Goal: Information Seeking & Learning: Learn about a topic

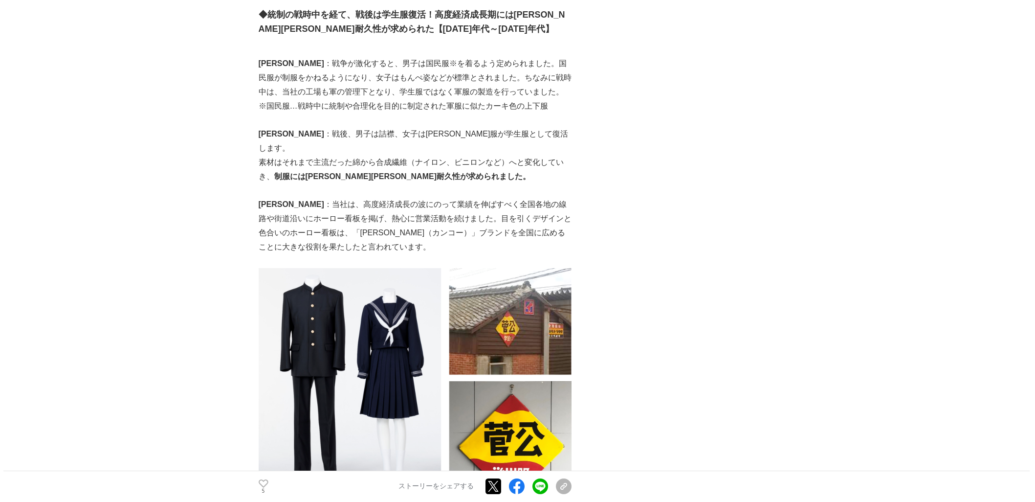
scroll to position [1445, 0]
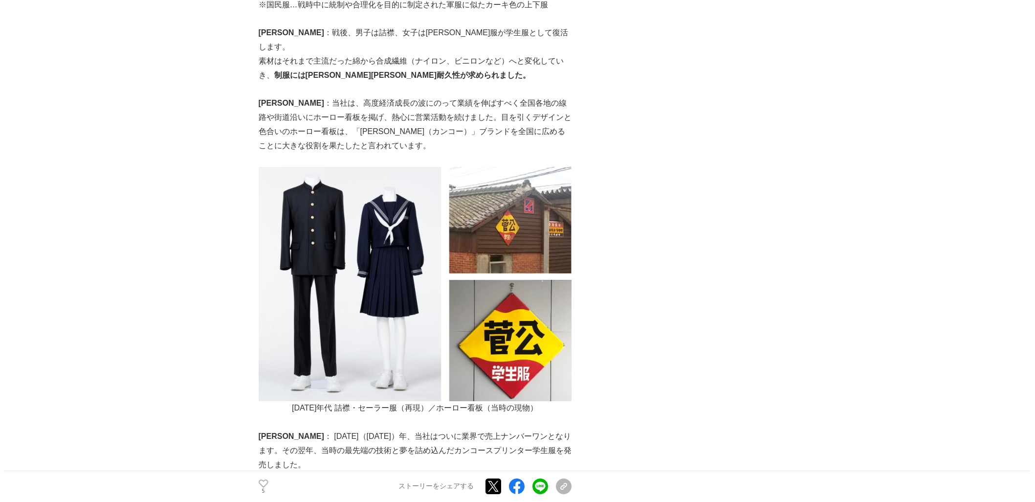
click at [392, 285] on img at bounding box center [415, 284] width 313 height 234
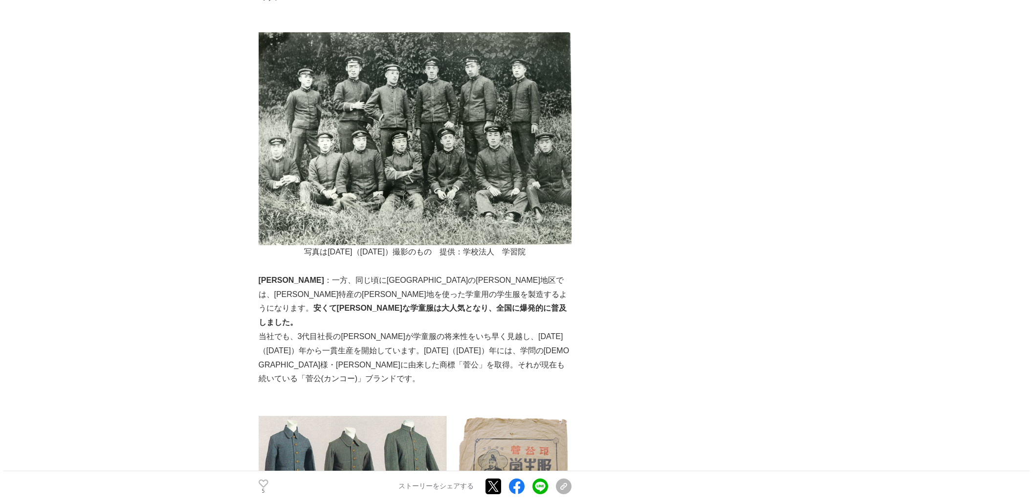
scroll to position [944, 0]
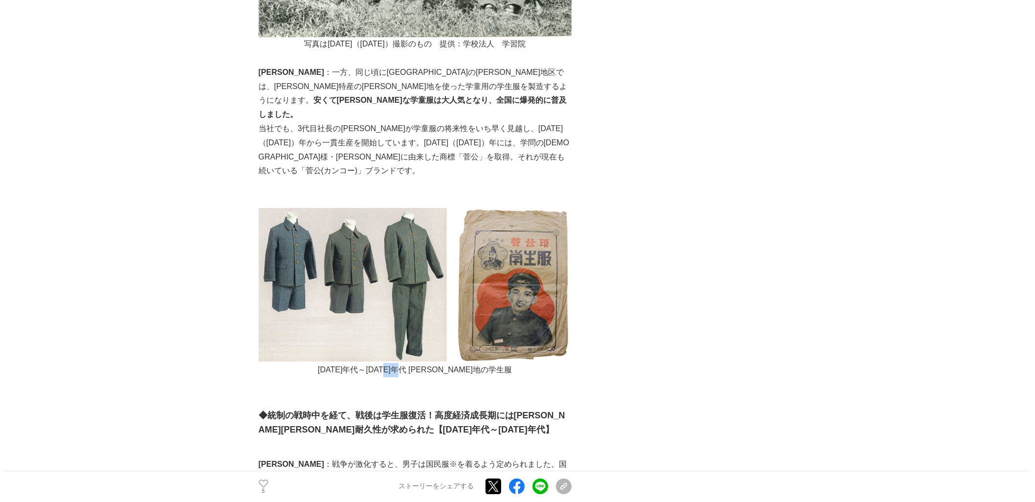
drag, startPoint x: 423, startPoint y: 343, endPoint x: 443, endPoint y: 341, distance: 20.6
click at [443, 341] on p "[DATE]年代～[DATE]年代 [PERSON_NAME]地の学生服" at bounding box center [415, 291] width 313 height 171
copy p "[PERSON_NAME]"
click at [477, 377] on p at bounding box center [415, 384] width 313 height 14
drag, startPoint x: 427, startPoint y: 340, endPoint x: 439, endPoint y: 339, distance: 11.7
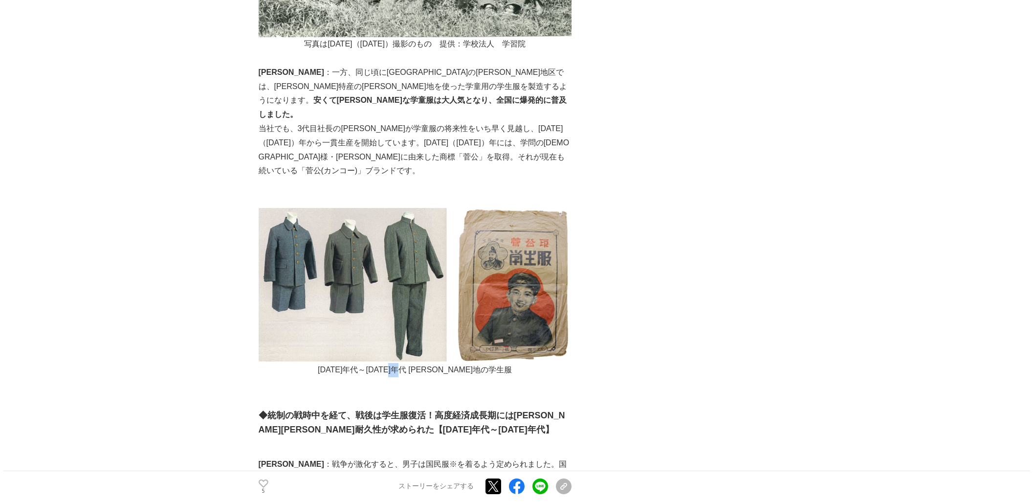
click at [439, 339] on p "[DATE]年代～[DATE]年代 [PERSON_NAME]地の学生服" at bounding box center [415, 291] width 313 height 171
copy p "[PERSON_NAME]"
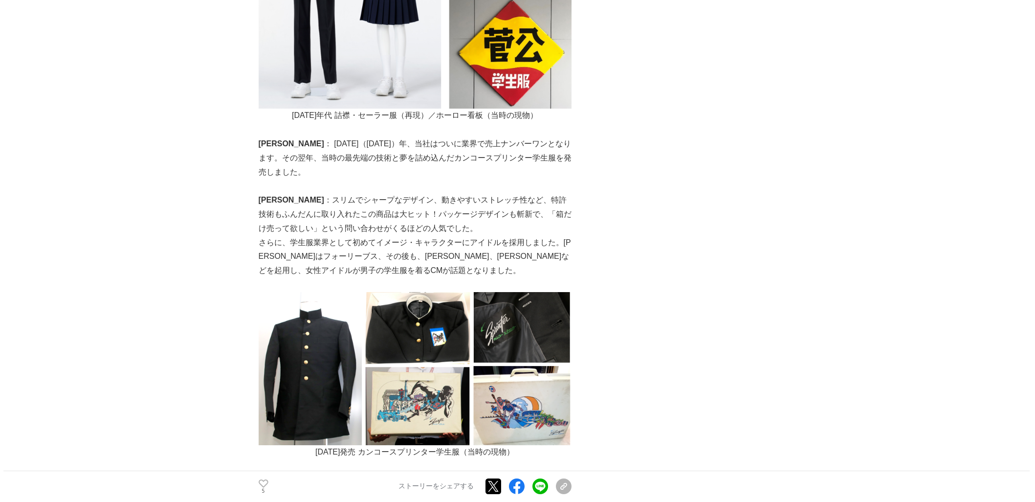
scroll to position [1760, 0]
